Goal: Check status: Check status

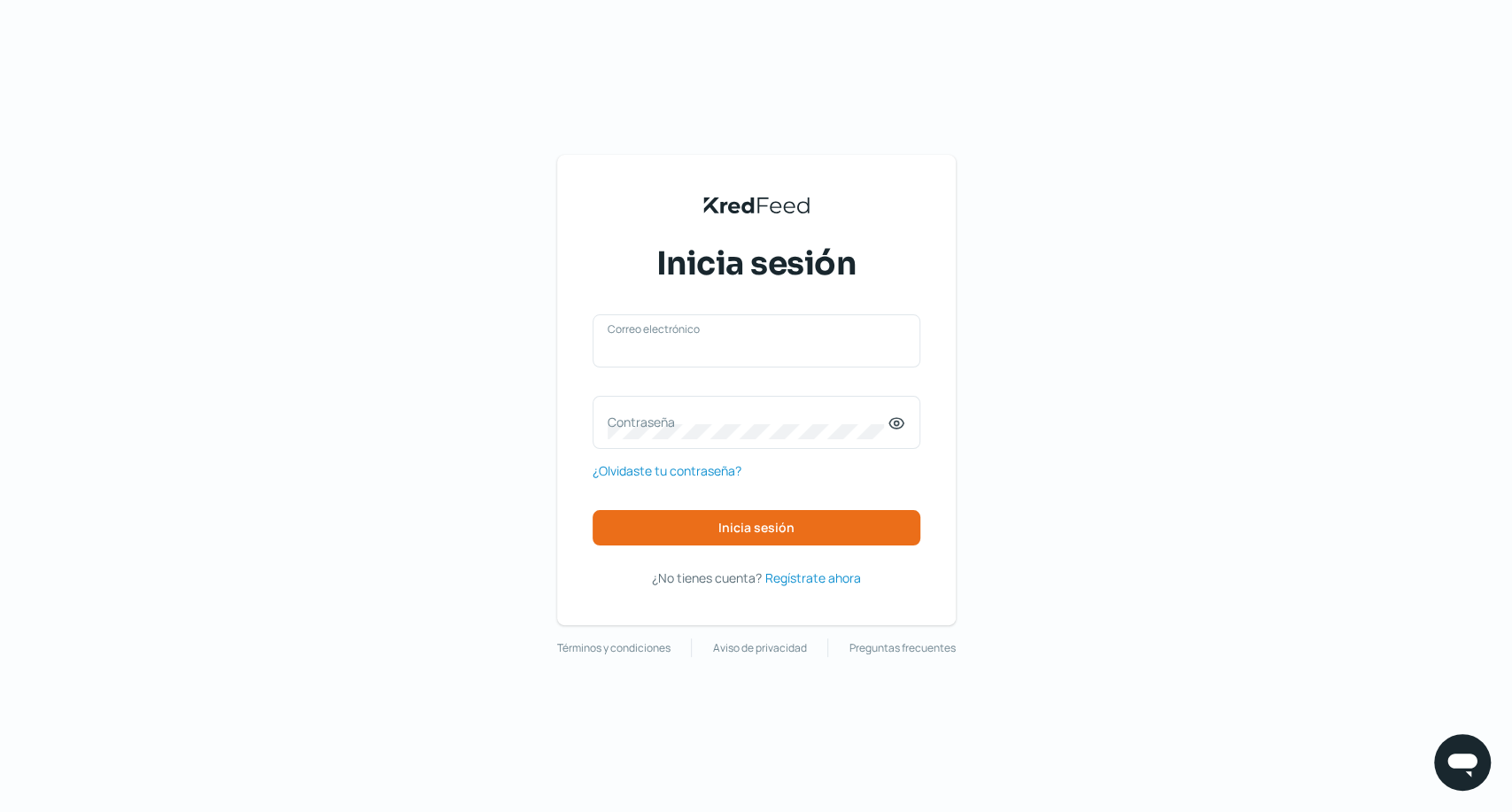
type input "dguevara@gueda.mx"
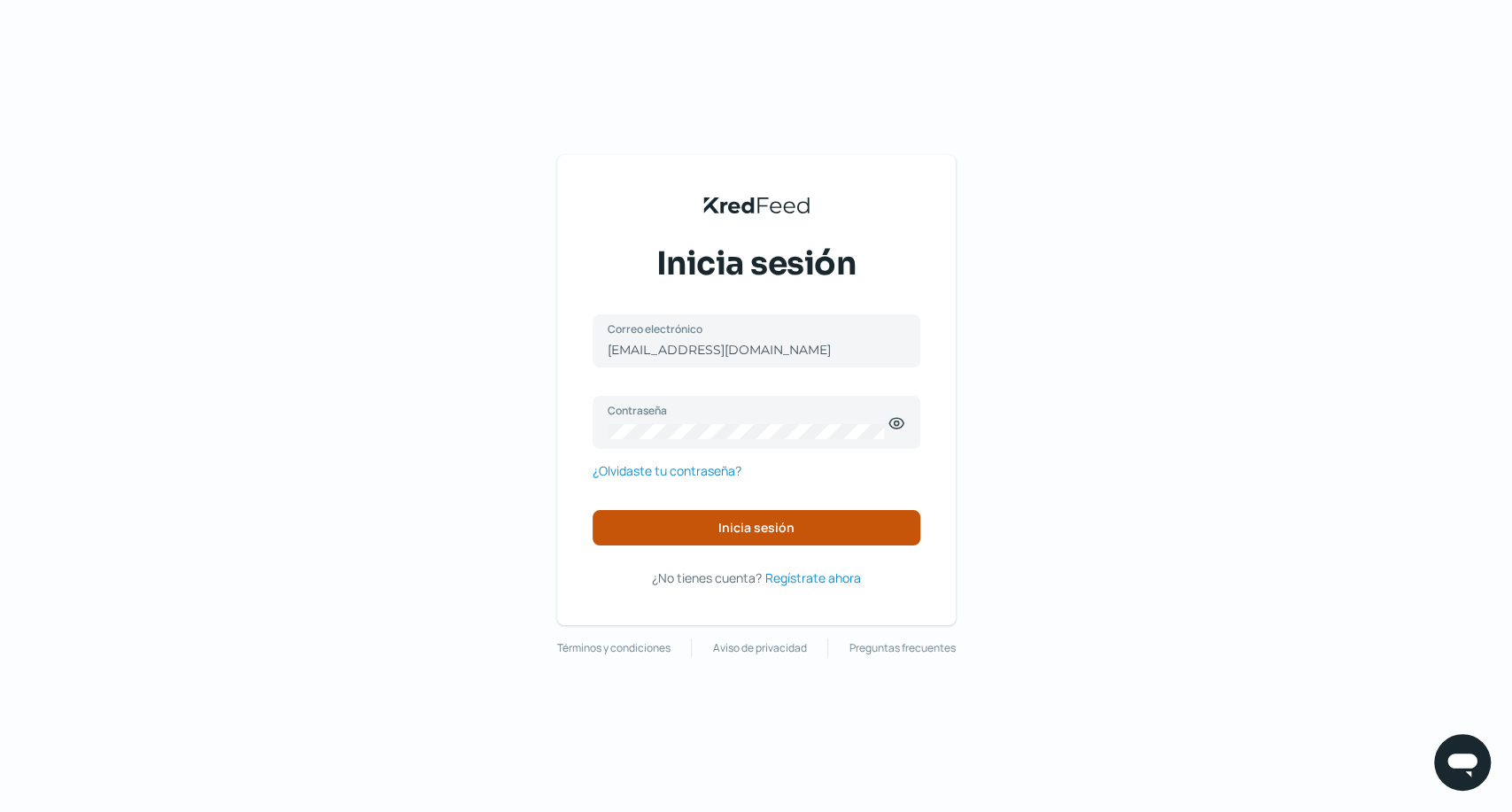
drag, startPoint x: 776, startPoint y: 548, endPoint x: 781, endPoint y: 539, distance: 10.3
click at [781, 539] on div "dguevara@gueda.mx Correo electrónico Contraseña ¿Olvidaste tu contraseña? Inici…" at bounding box center [756, 451] width 328 height 275
click at [781, 539] on button "Inicia sesión" at bounding box center [756, 528] width 328 height 36
click at [762, 535] on button "Inicia sesión" at bounding box center [756, 528] width 328 height 36
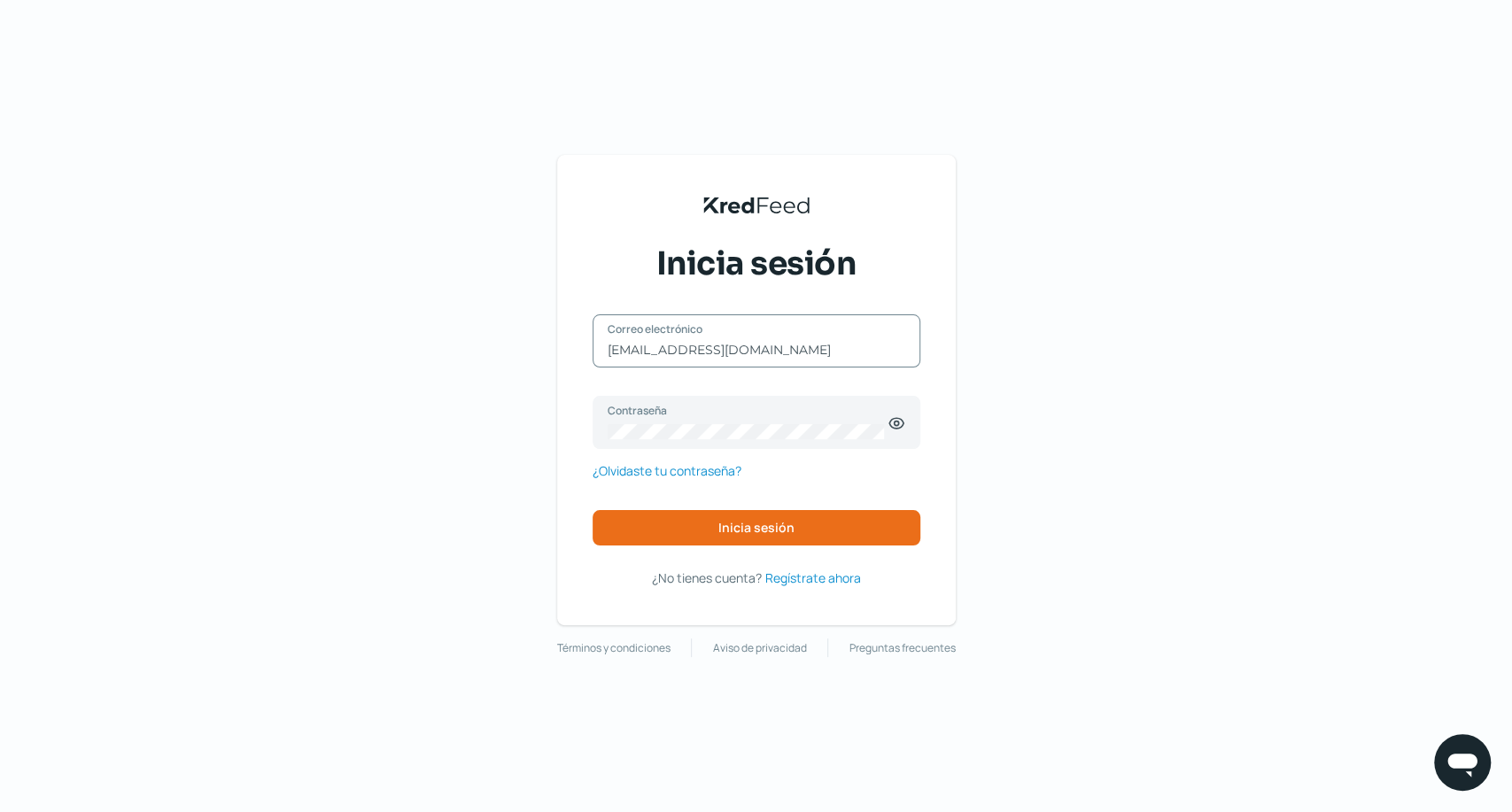
drag, startPoint x: 751, startPoint y: 344, endPoint x: 397, endPoint y: 321, distance: 354.7
click at [397, 321] on div "KredFeed's Black Logo Inicia sesión dguevara@gueda.mx Correo electrónico Contra…" at bounding box center [756, 406] width 1512 height 812
click at [777, 521] on span "Inicia sesión" at bounding box center [757, 527] width 77 height 12
click at [779, 526] on span "Inicia sesión" at bounding box center [757, 527] width 77 height 12
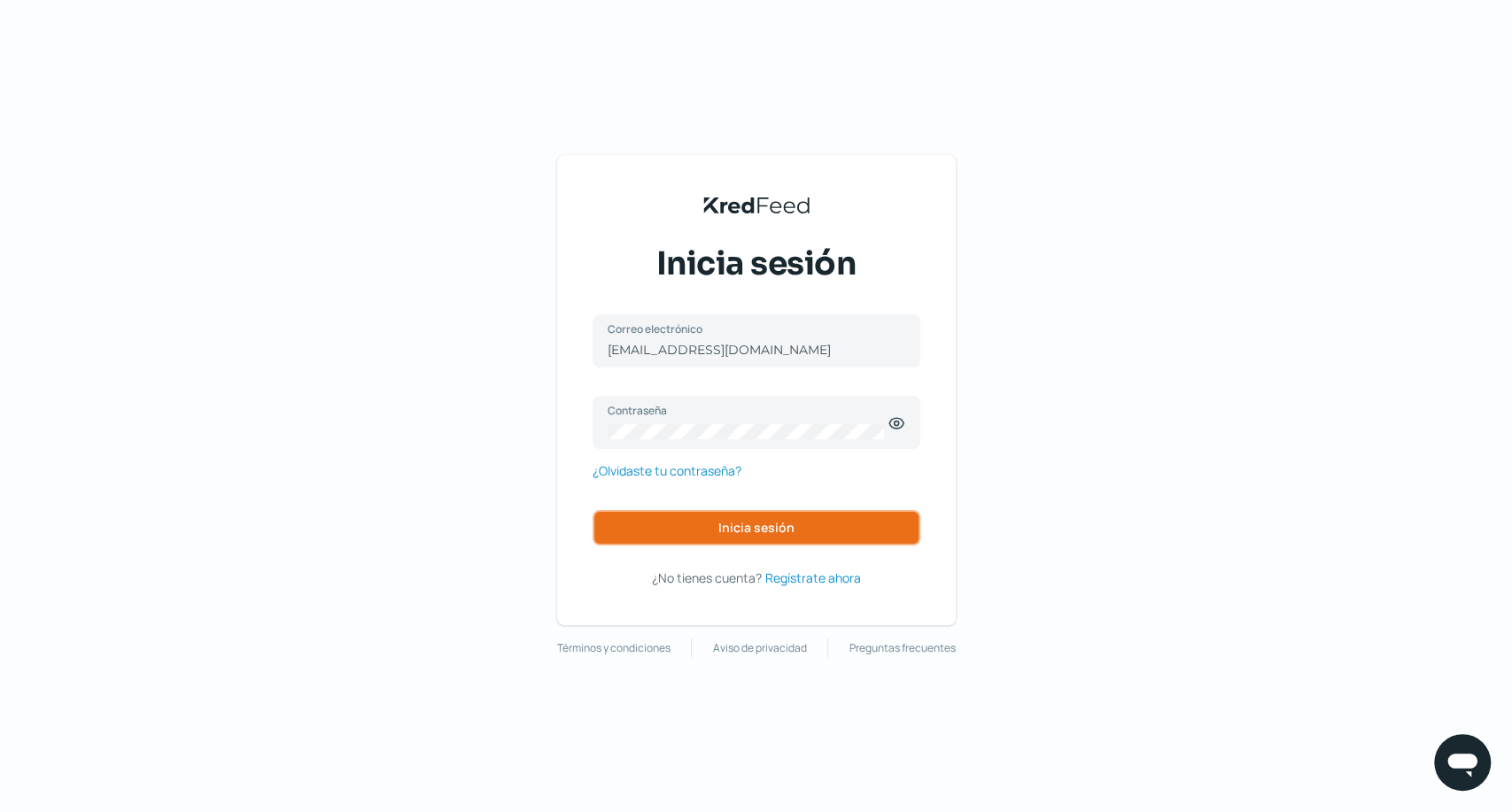
click at [779, 526] on span "Inicia sesión" at bounding box center [757, 527] width 77 height 12
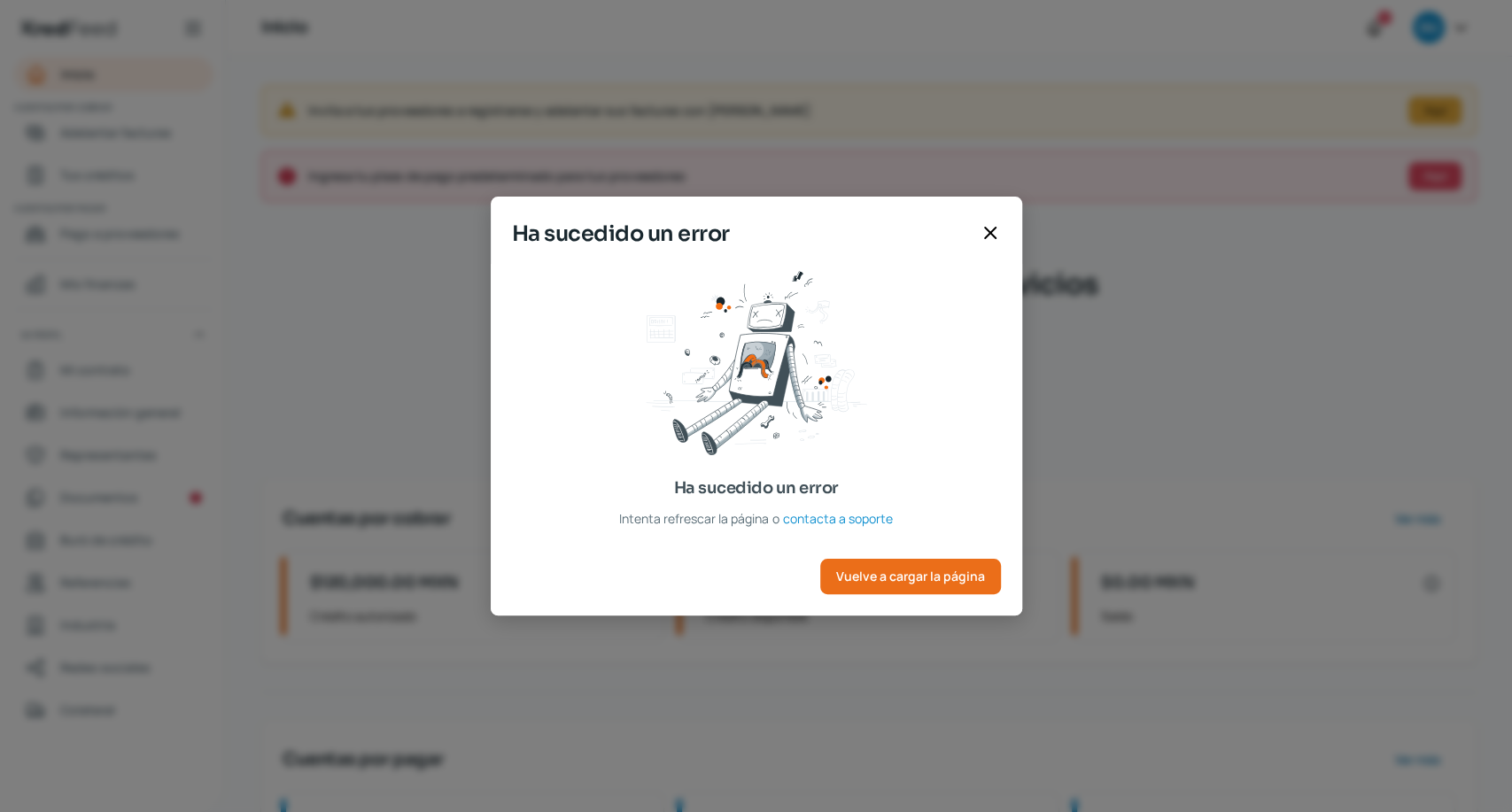
click at [992, 239] on icon at bounding box center [990, 233] width 21 height 21
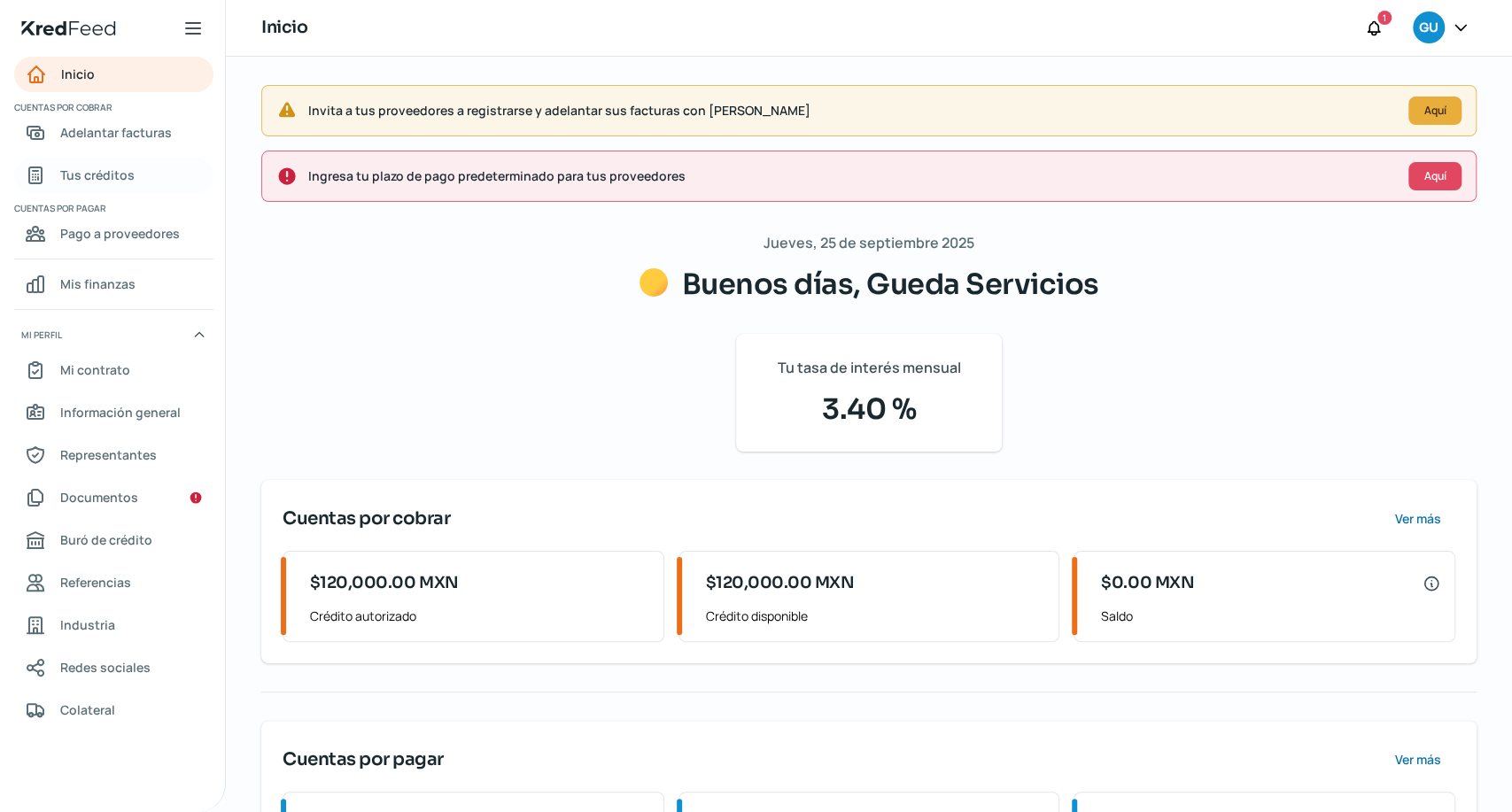
click at [118, 184] on span "Tus créditos" at bounding box center [97, 175] width 75 height 22
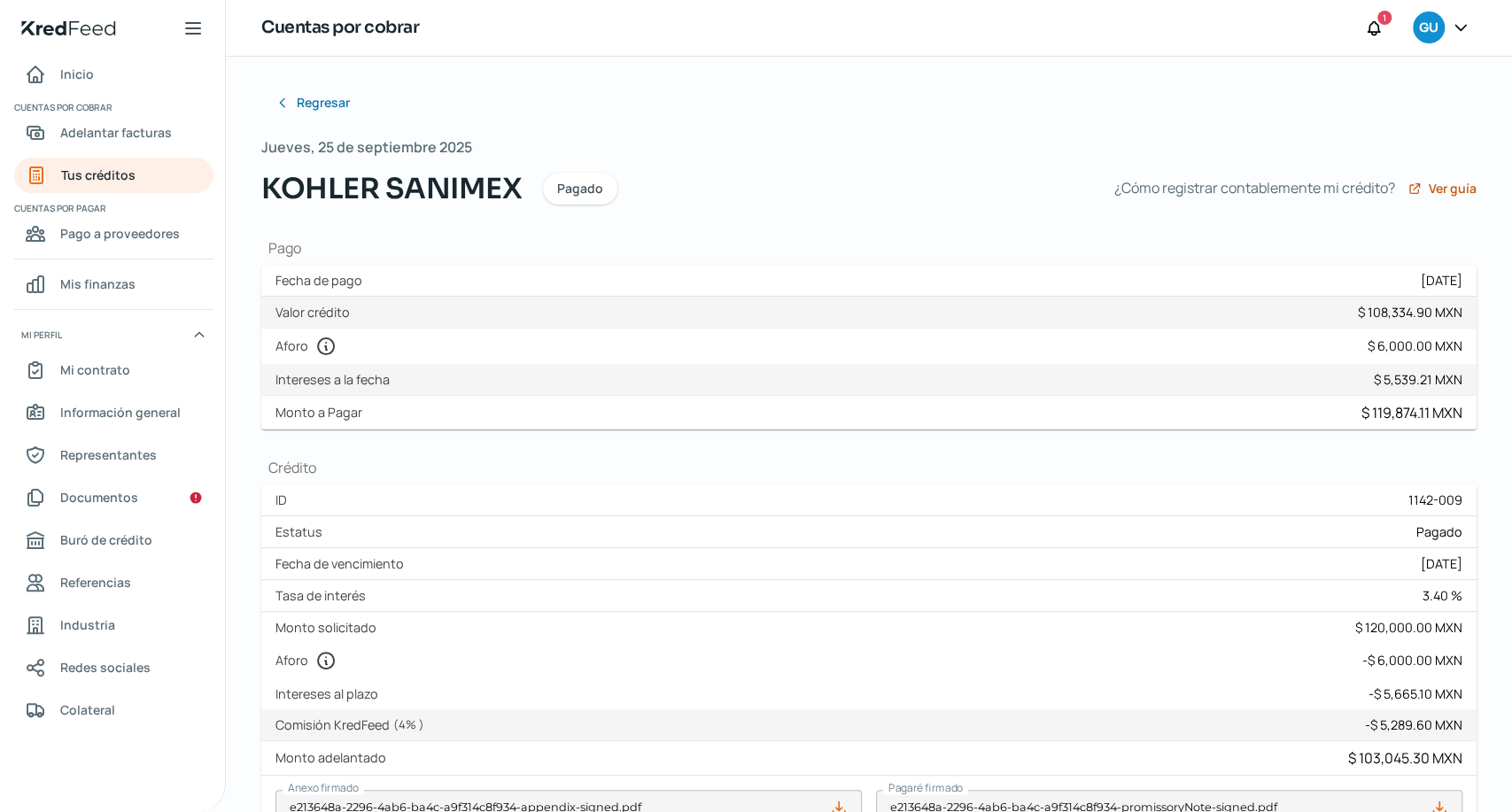
scroll to position [503, 0]
